Goal: Task Accomplishment & Management: Complete application form

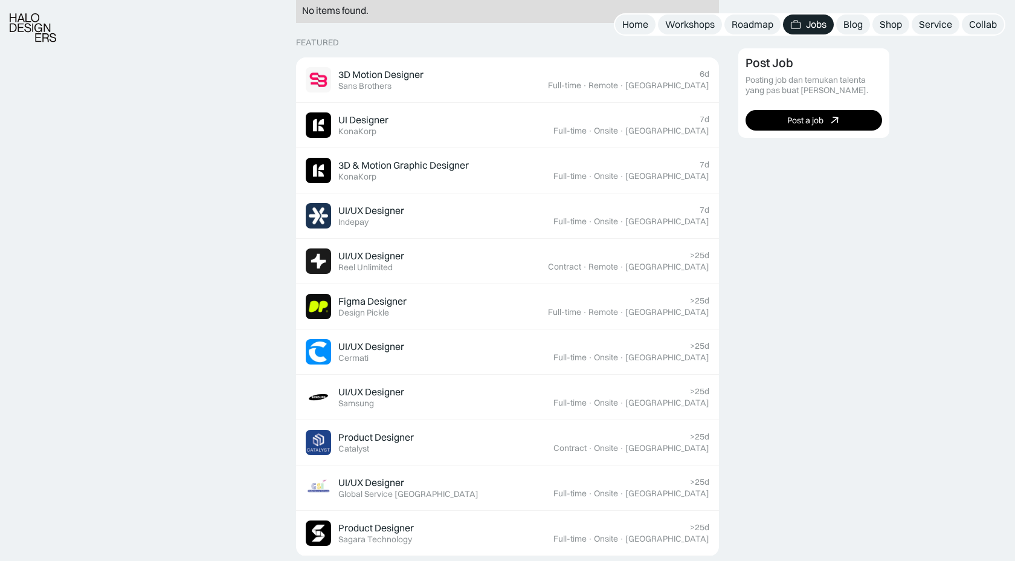
scroll to position [384, 0]
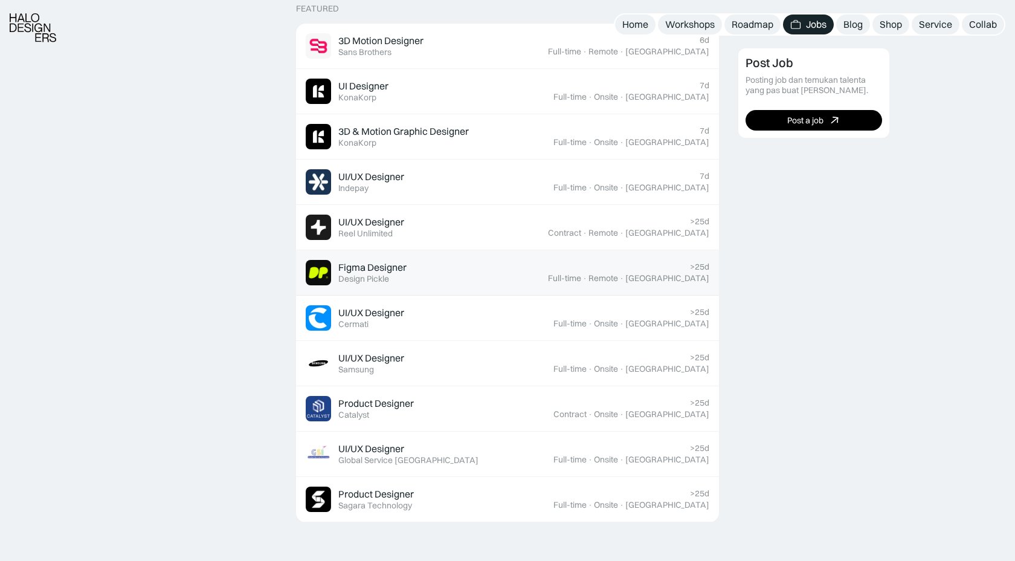
click at [371, 269] on div "Figma Designer" at bounding box center [372, 267] width 68 height 13
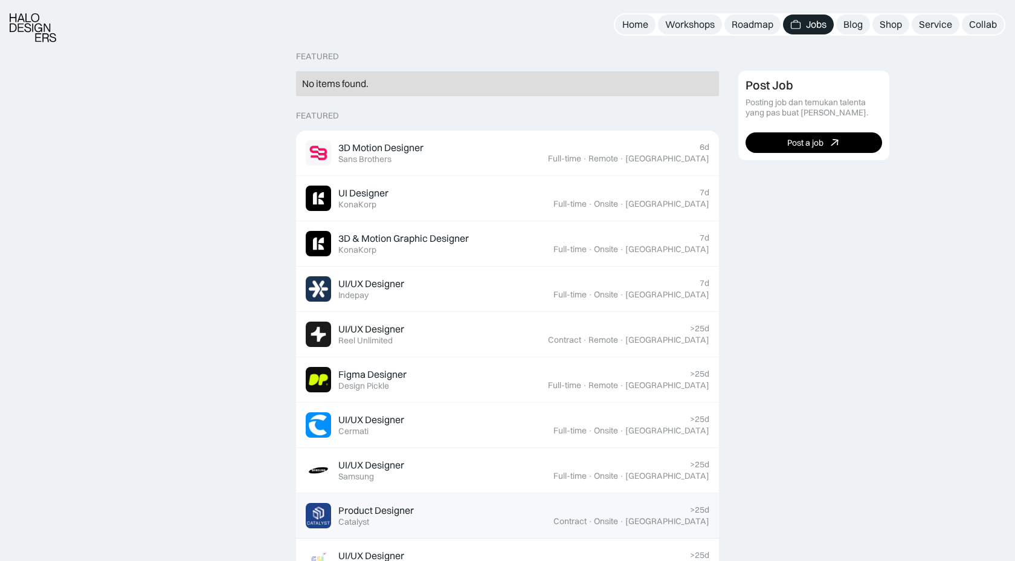
scroll to position [306, 0]
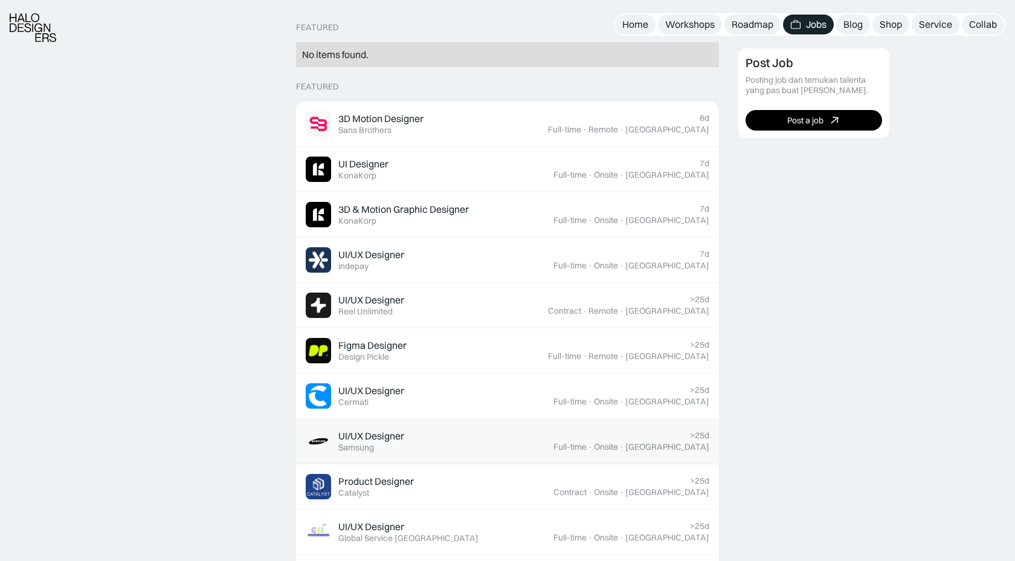
click at [402, 434] on div "UI/UX Designer" at bounding box center [371, 435] width 66 height 13
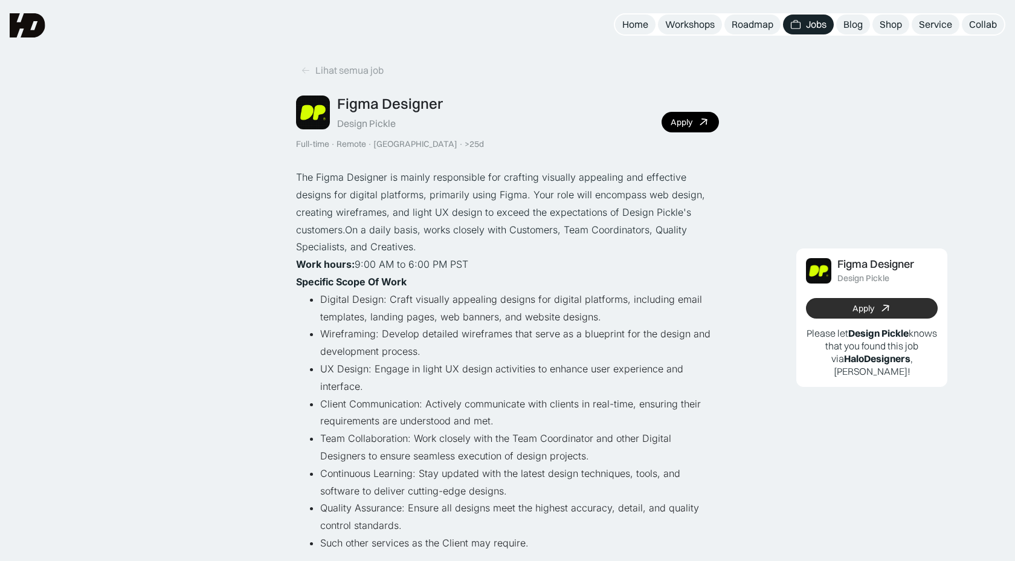
click at [902, 313] on link "Apply" at bounding box center [872, 308] width 132 height 21
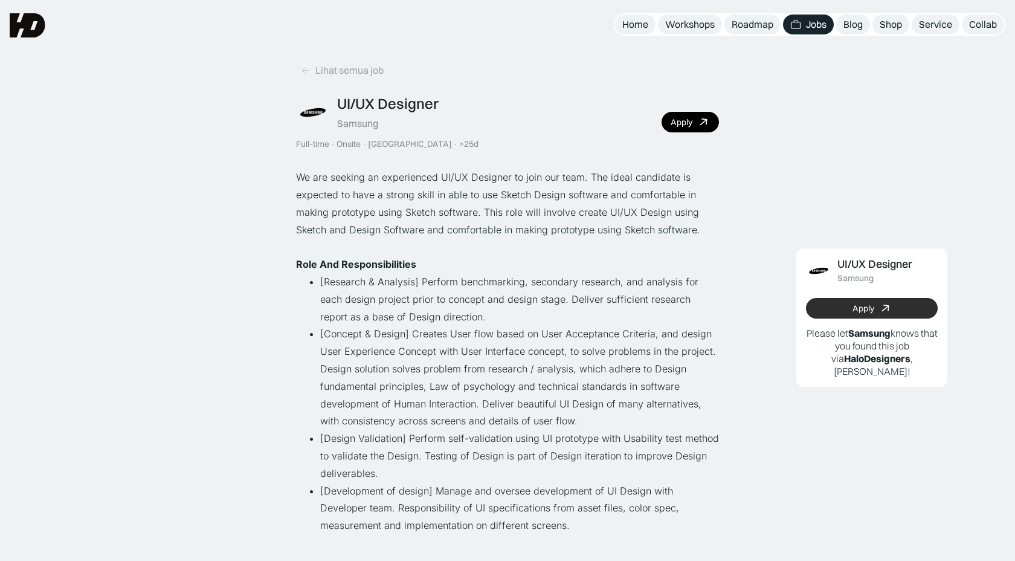
click at [863, 314] on link "Apply" at bounding box center [872, 308] width 132 height 21
